Goal: Find specific page/section: Find specific page/section

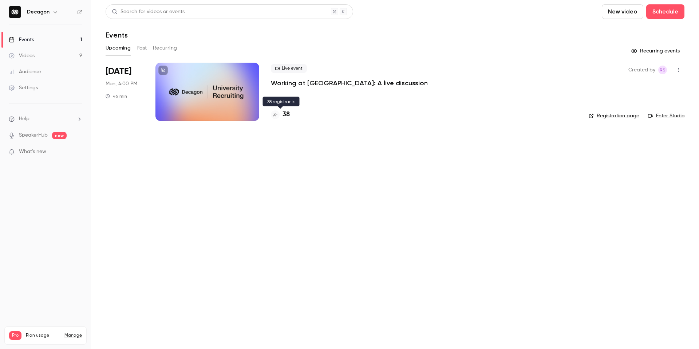
click at [284, 114] on h4 "38" at bounding box center [285, 115] width 7 height 10
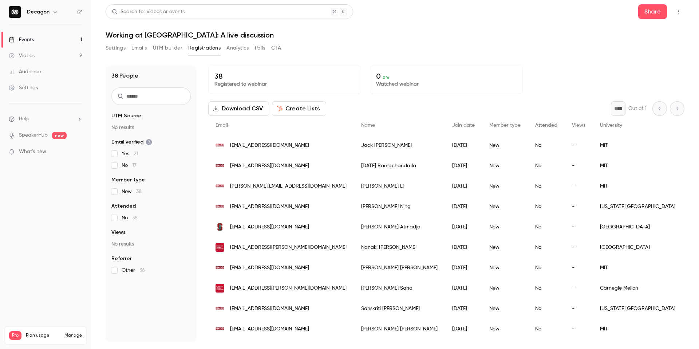
click at [518, 49] on div "Settings Emails UTM builder Registrations Analytics Polls CTA" at bounding box center [395, 49] width 579 height 15
